Goal: Task Accomplishment & Management: Manage account settings

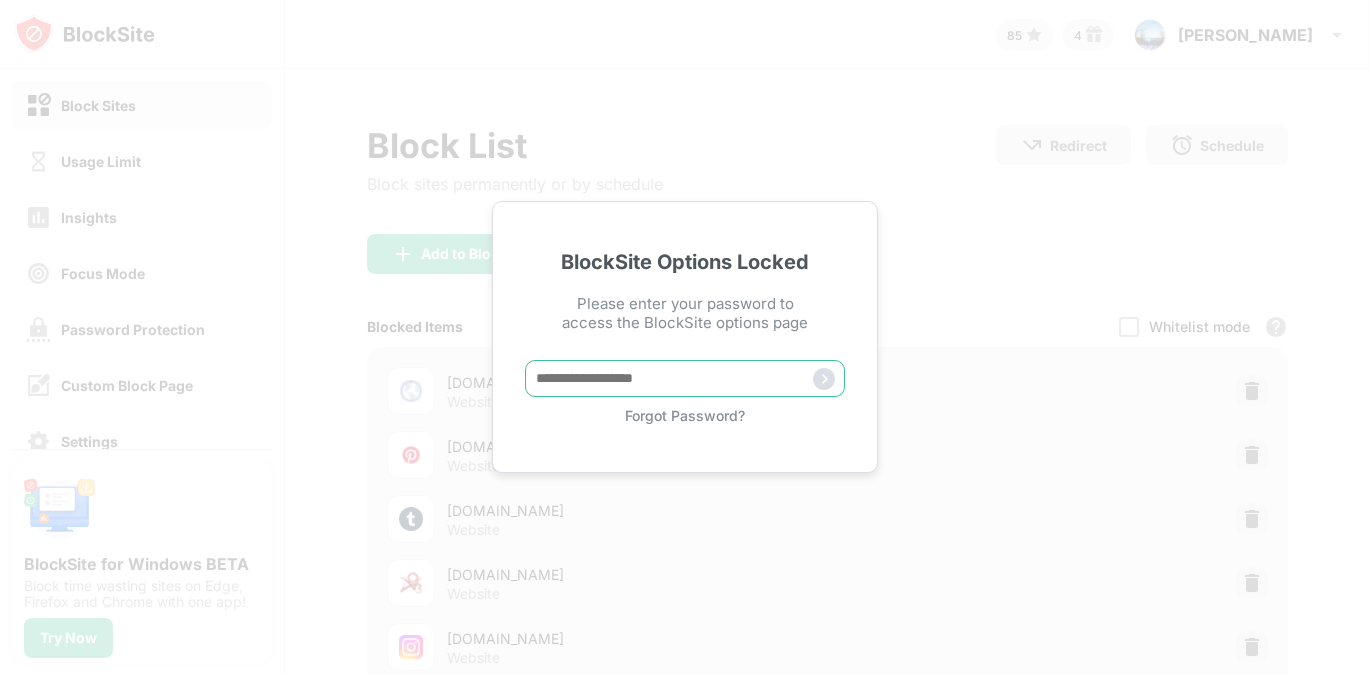
click at [675, 370] on input "text" at bounding box center [685, 378] width 320 height 37
type input "*****"
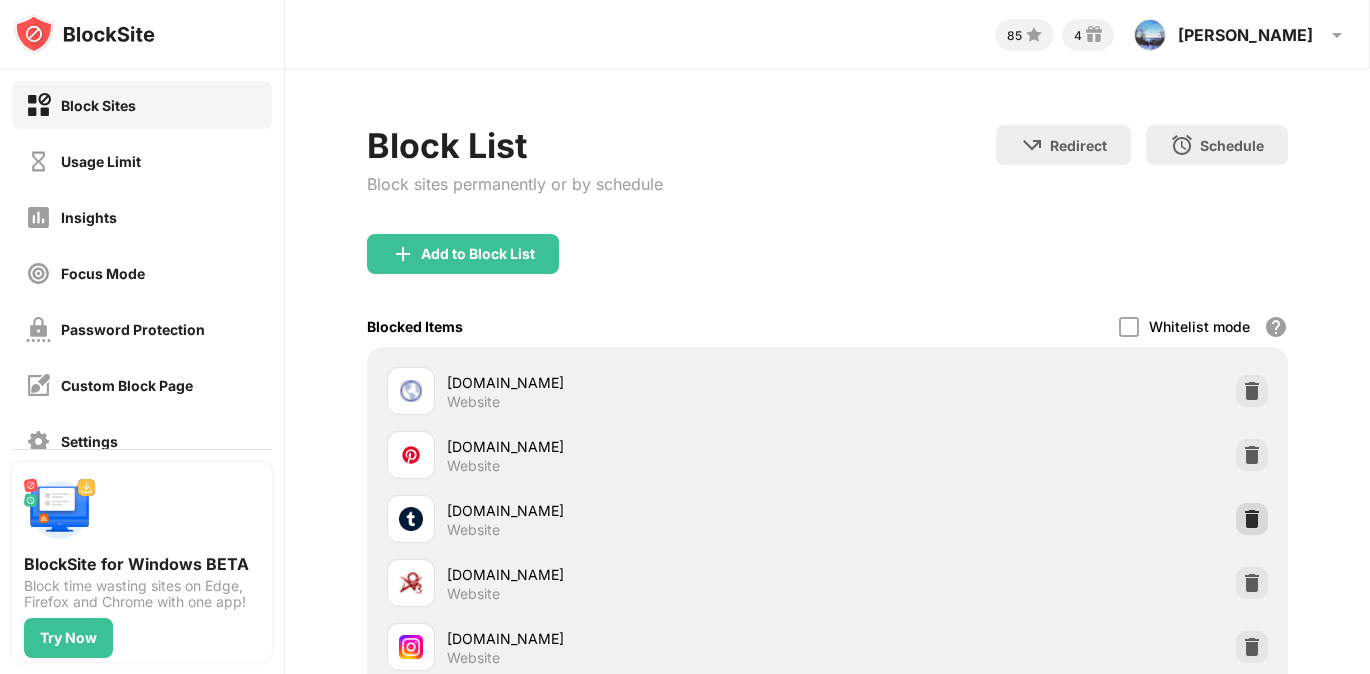
click at [1254, 512] on img at bounding box center [1252, 519] width 20 height 20
